Goal: Task Accomplishment & Management: Use online tool/utility

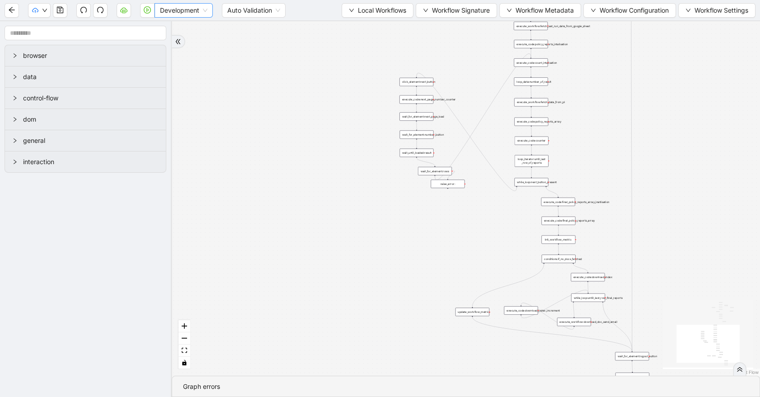
click at [172, 16] on span "Development" at bounding box center [183, 11] width 47 height 14
click at [173, 47] on div "Production" at bounding box center [184, 43] width 44 height 10
click at [149, 9] on icon "play-circle" at bounding box center [147, 9] width 7 height 7
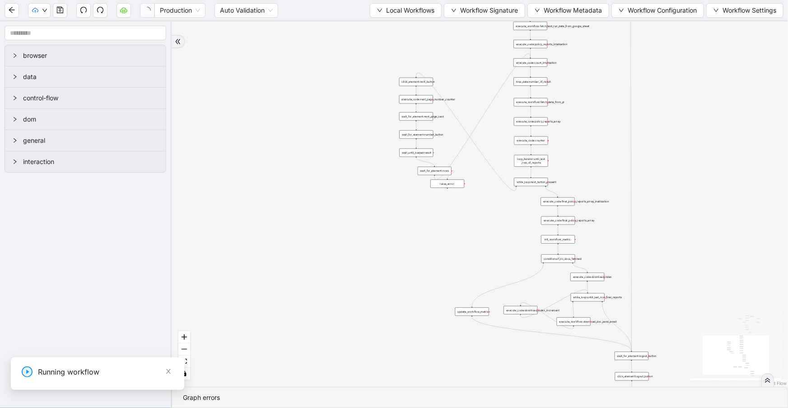
drag, startPoint x: 38, startPoint y: 383, endPoint x: -192, endPoint y: 385, distance: 230.9
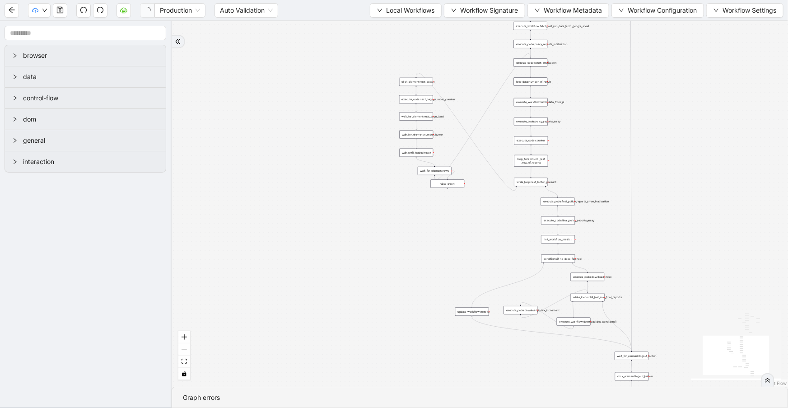
paste input "**"
type input "**********"
drag, startPoint x: -33, startPoint y: 418, endPoint x: -103, endPoint y: 407, distance: 71.0
paste input "***"
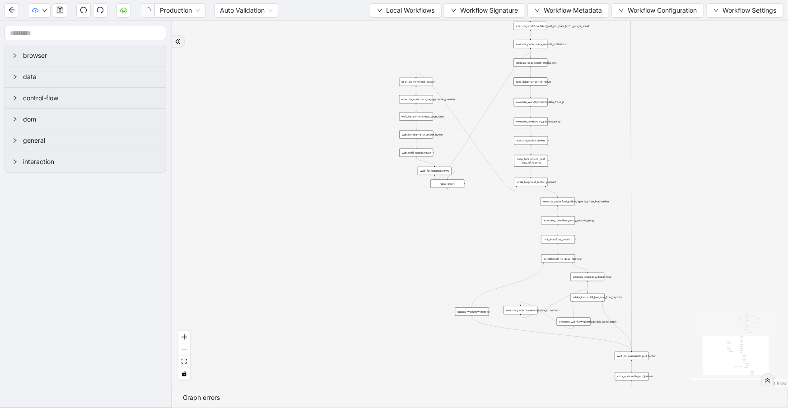
type input "**********"
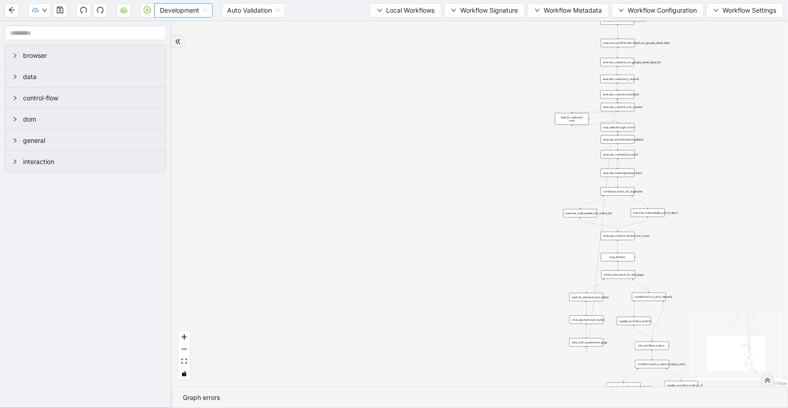
click at [165, 13] on span "Development" at bounding box center [183, 11] width 47 height 14
click at [170, 45] on div "Production" at bounding box center [184, 43] width 44 height 10
click at [147, 13] on button "button" at bounding box center [147, 10] width 14 height 14
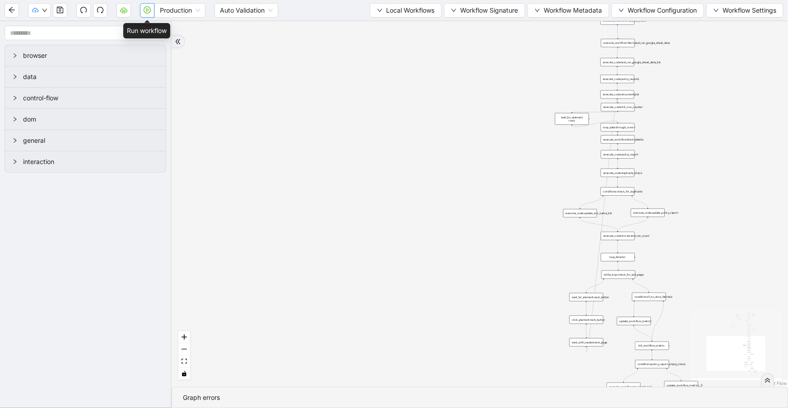
click at [142, 13] on button "button" at bounding box center [147, 10] width 14 height 14
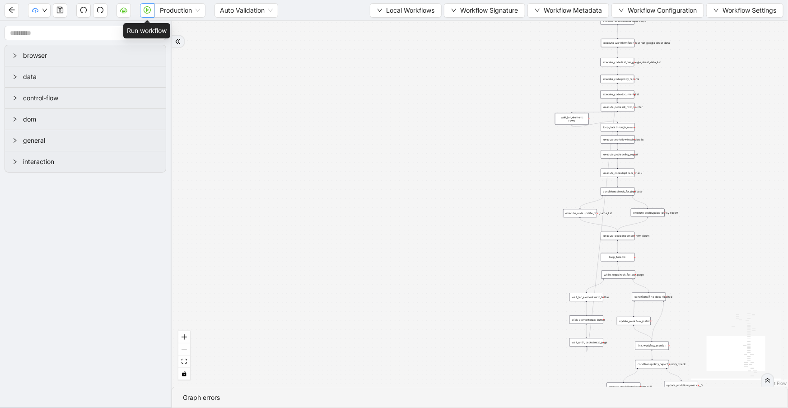
click at [143, 14] on button "button" at bounding box center [147, 10] width 14 height 14
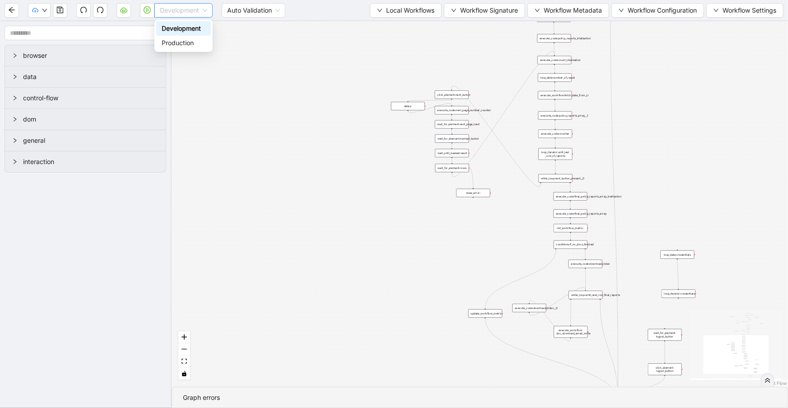
click at [165, 9] on span "Development" at bounding box center [183, 11] width 47 height 14
click at [170, 43] on div "Production" at bounding box center [184, 43] width 44 height 10
click at [147, 12] on icon "play-circle" at bounding box center [147, 9] width 7 height 7
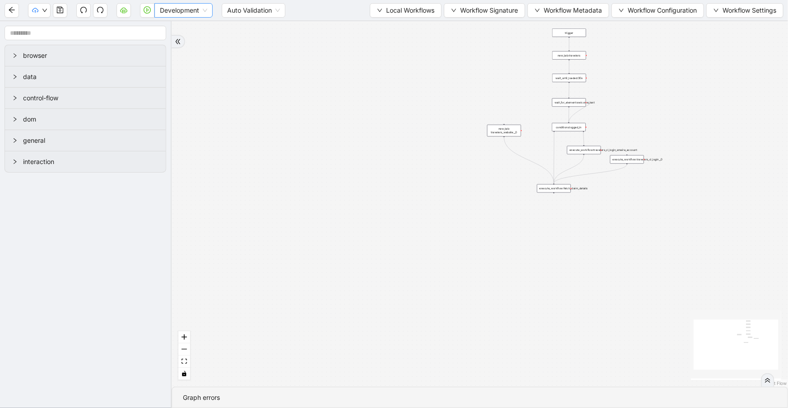
click at [171, 14] on span "Development" at bounding box center [183, 11] width 47 height 14
click at [178, 42] on div "Production" at bounding box center [184, 43] width 44 height 10
click at [142, 13] on button "button" at bounding box center [147, 10] width 14 height 14
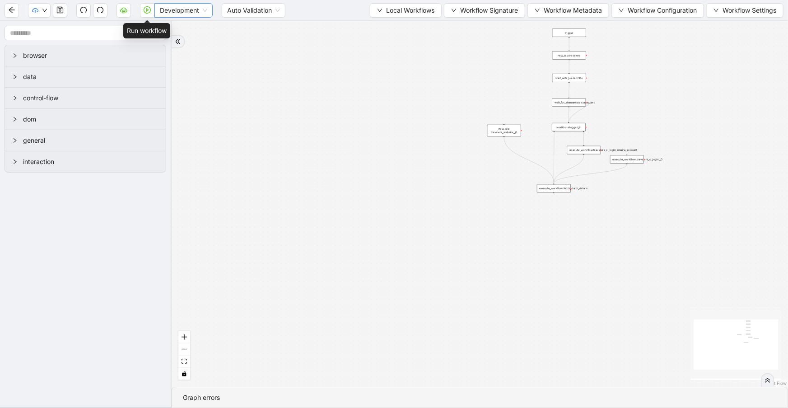
click at [164, 6] on span "Development" at bounding box center [183, 11] width 47 height 14
click at [167, 41] on div "Production" at bounding box center [184, 43] width 44 height 10
click at [149, 9] on icon "play-circle" at bounding box center [147, 9] width 7 height 7
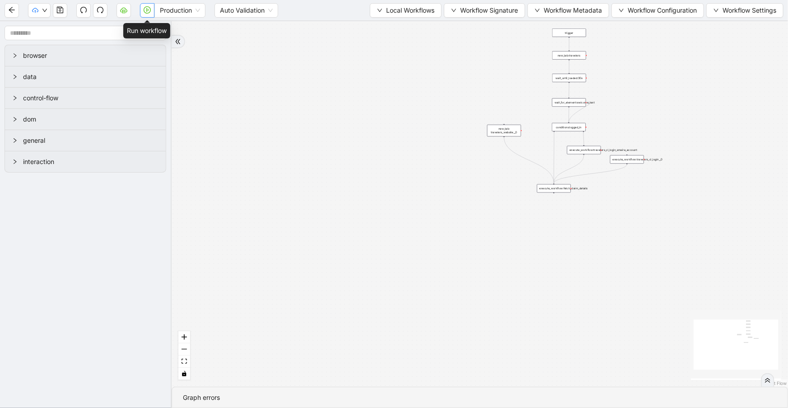
click at [146, 13] on icon "play-circle" at bounding box center [147, 9] width 7 height 7
